Goal: Navigation & Orientation: Find specific page/section

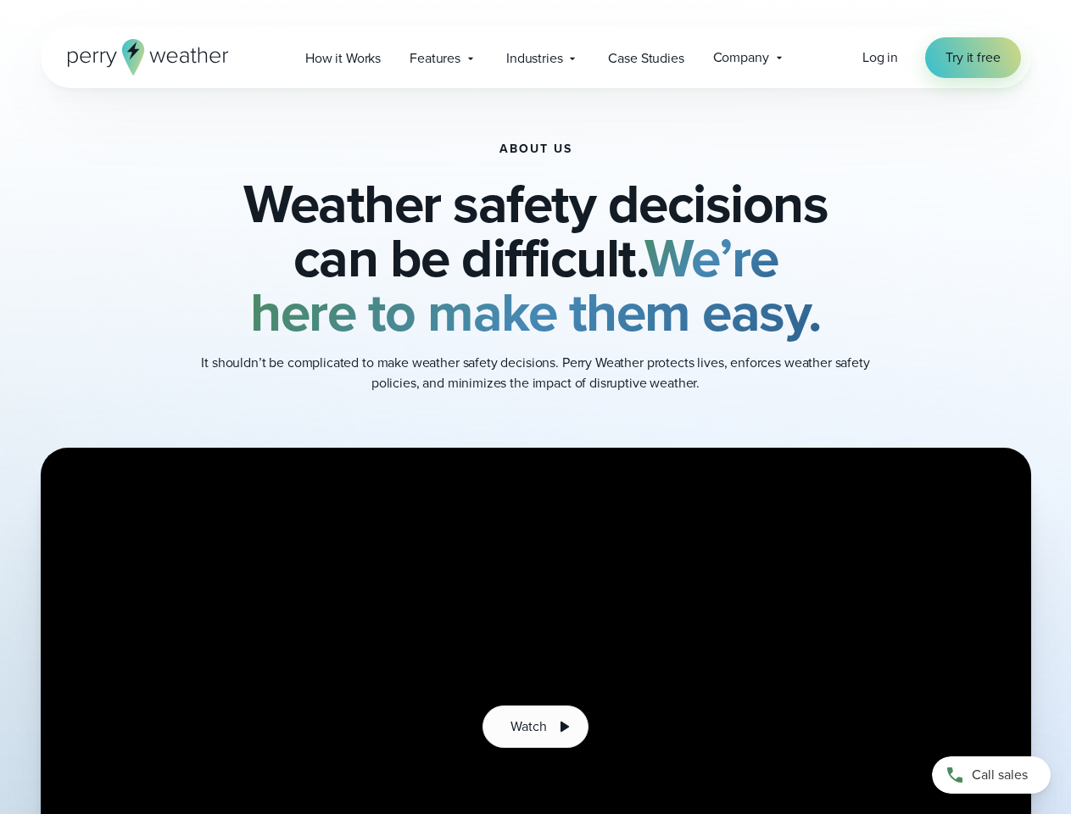
click at [535, 407] on div "About Us Weather safety decisions can be difficult. We’re here to make them eas…" at bounding box center [536, 268] width 990 height 360
click at [535, 58] on span "Industries" at bounding box center [534, 58] width 56 height 20
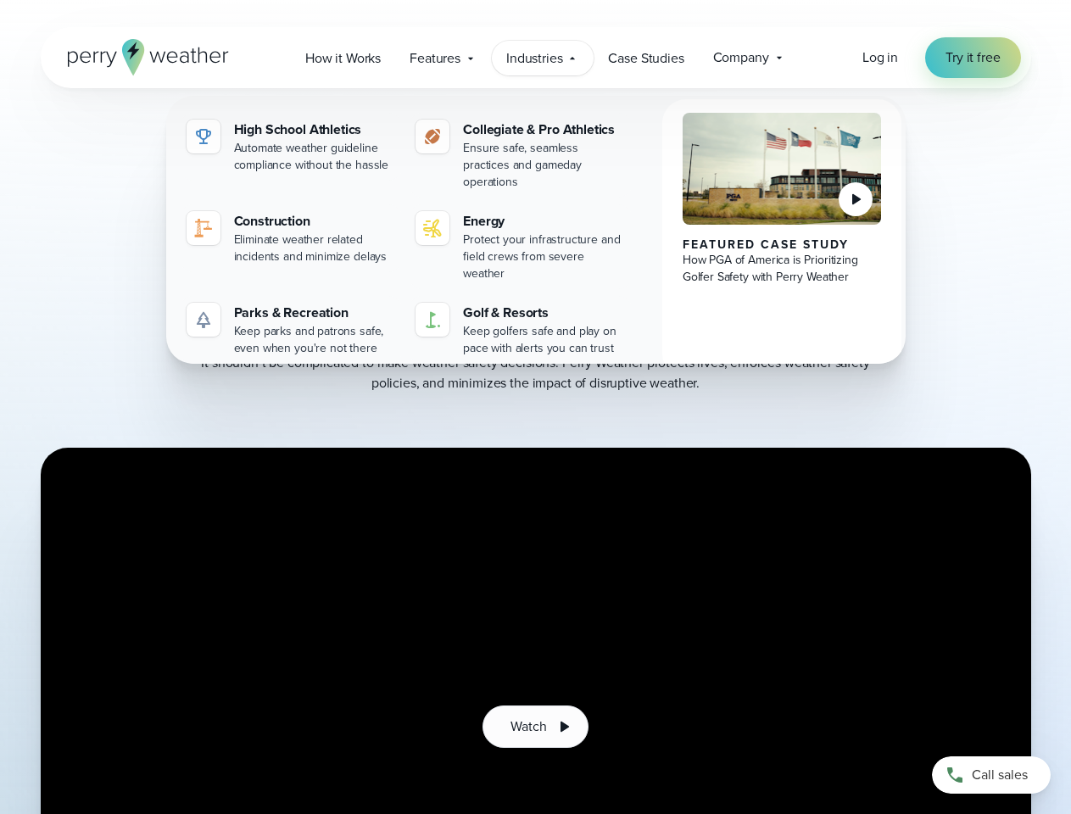
click at [536, 631] on wistia-player at bounding box center [536, 726] width 990 height 557
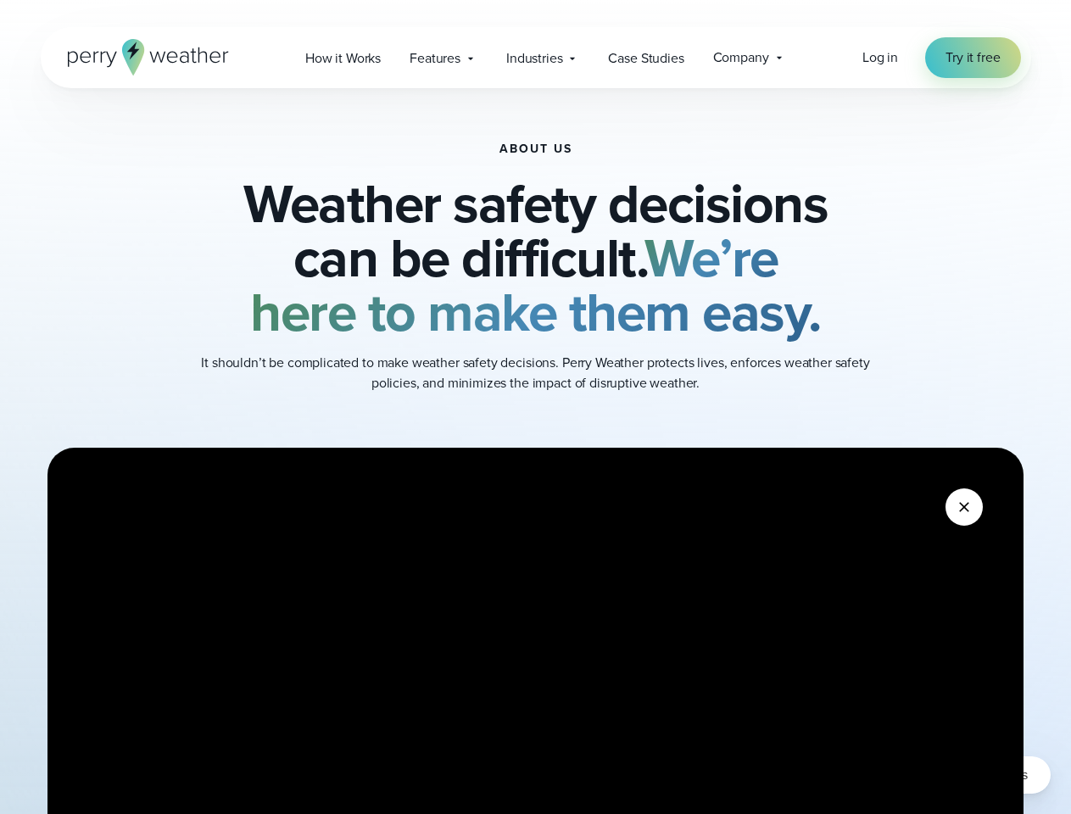
click at [535, 727] on wistia-player at bounding box center [535, 726] width 976 height 557
click at [536, 631] on wistia-player at bounding box center [535, 726] width 976 height 557
click at [8, 8] on button at bounding box center [8, 8] width 17 height 17
